Goal: Task Accomplishment & Management: Use online tool/utility

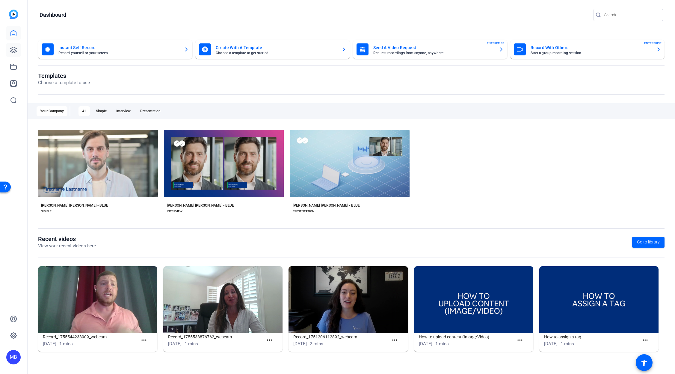
click at [7, 50] on link at bounding box center [13, 50] width 14 height 14
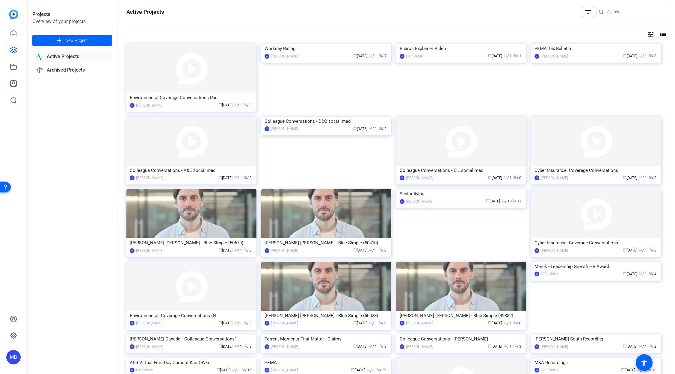
click at [85, 56] on link "Active Projects" at bounding box center [72, 57] width 80 height 12
click at [273, 44] on img at bounding box center [326, 44] width 130 height 0
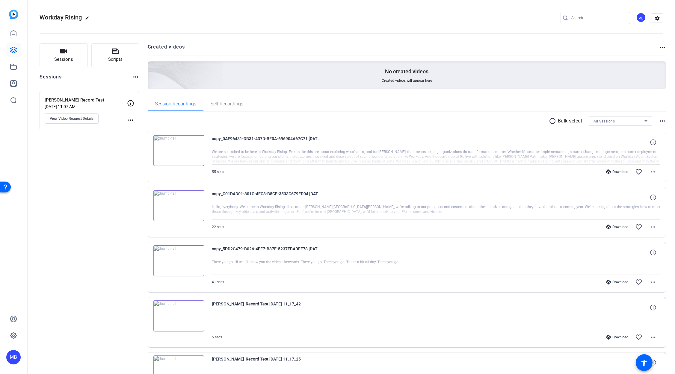
scroll to position [82, 0]
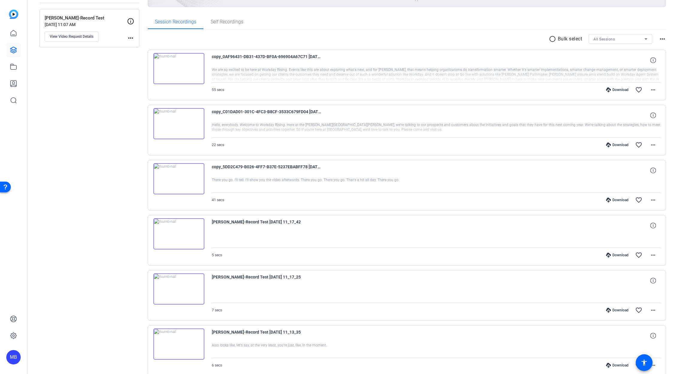
click at [229, 56] on span "copy_0AF96431-DB31-437D-BF0A-696904A67C71 [DATE] 21_27_55" at bounding box center [267, 60] width 111 height 14
click at [171, 79] on img at bounding box center [178, 68] width 51 height 31
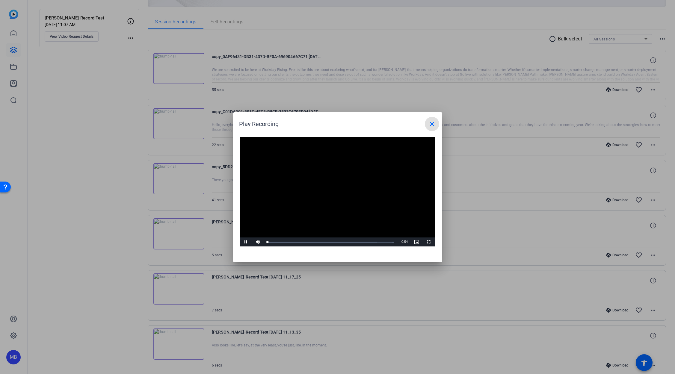
click at [324, 189] on video "Video Player" at bounding box center [337, 192] width 195 height 110
click at [434, 124] on mat-icon "close" at bounding box center [431, 123] width 7 height 7
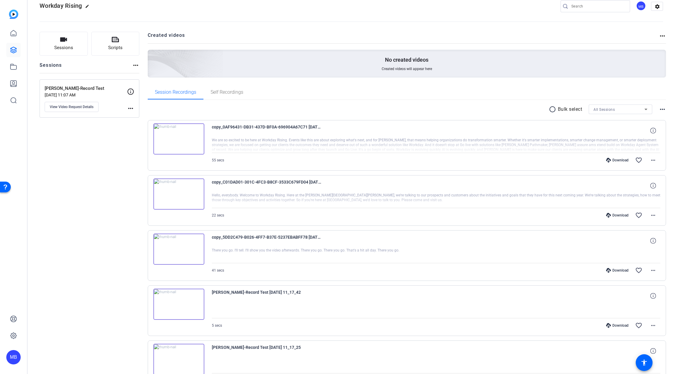
scroll to position [0, 0]
